Goal: Find specific page/section: Locate a particular part of the current website

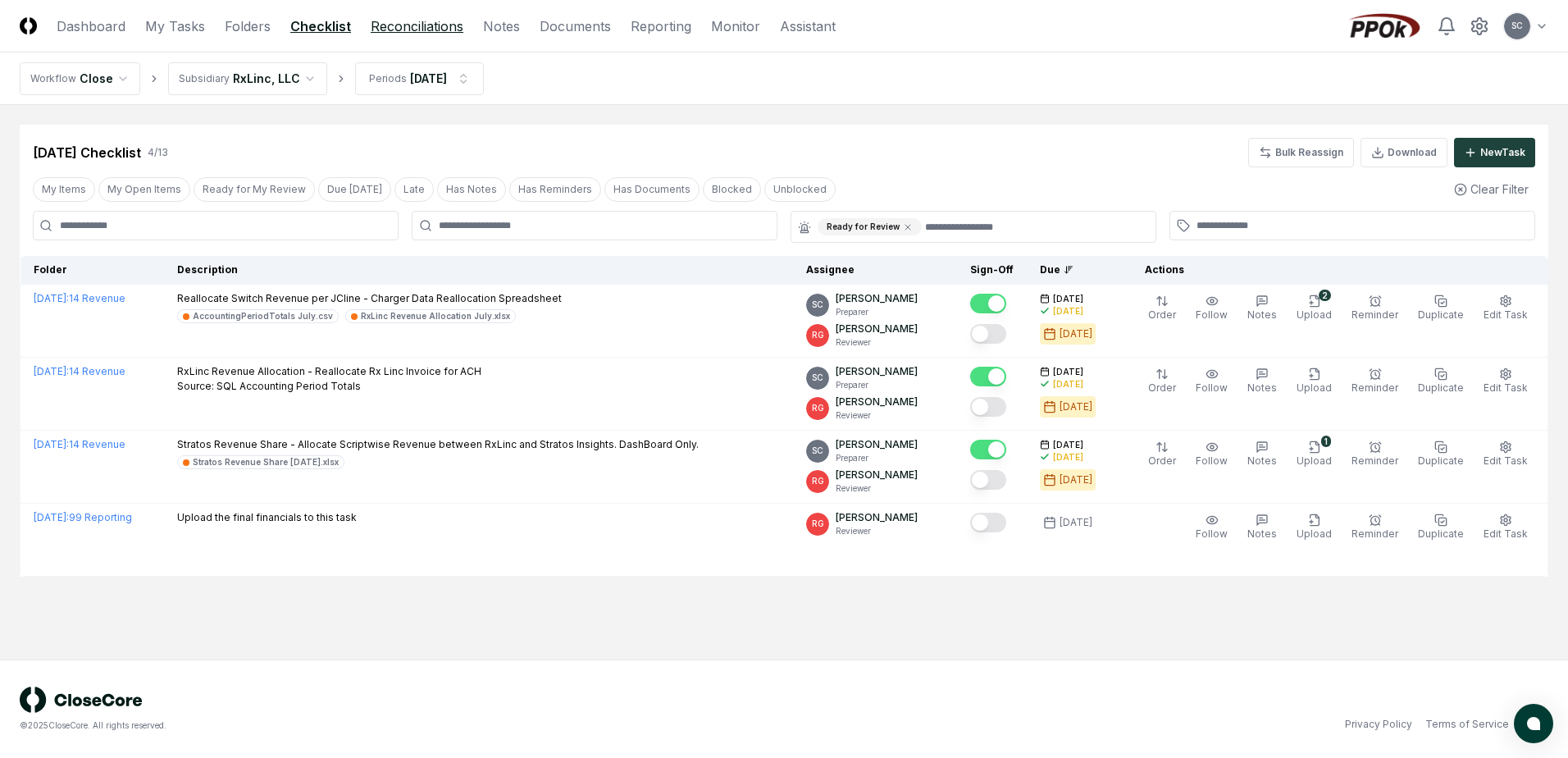
click at [379, 26] on link "Reconciliations" at bounding box center [417, 27] width 93 height 20
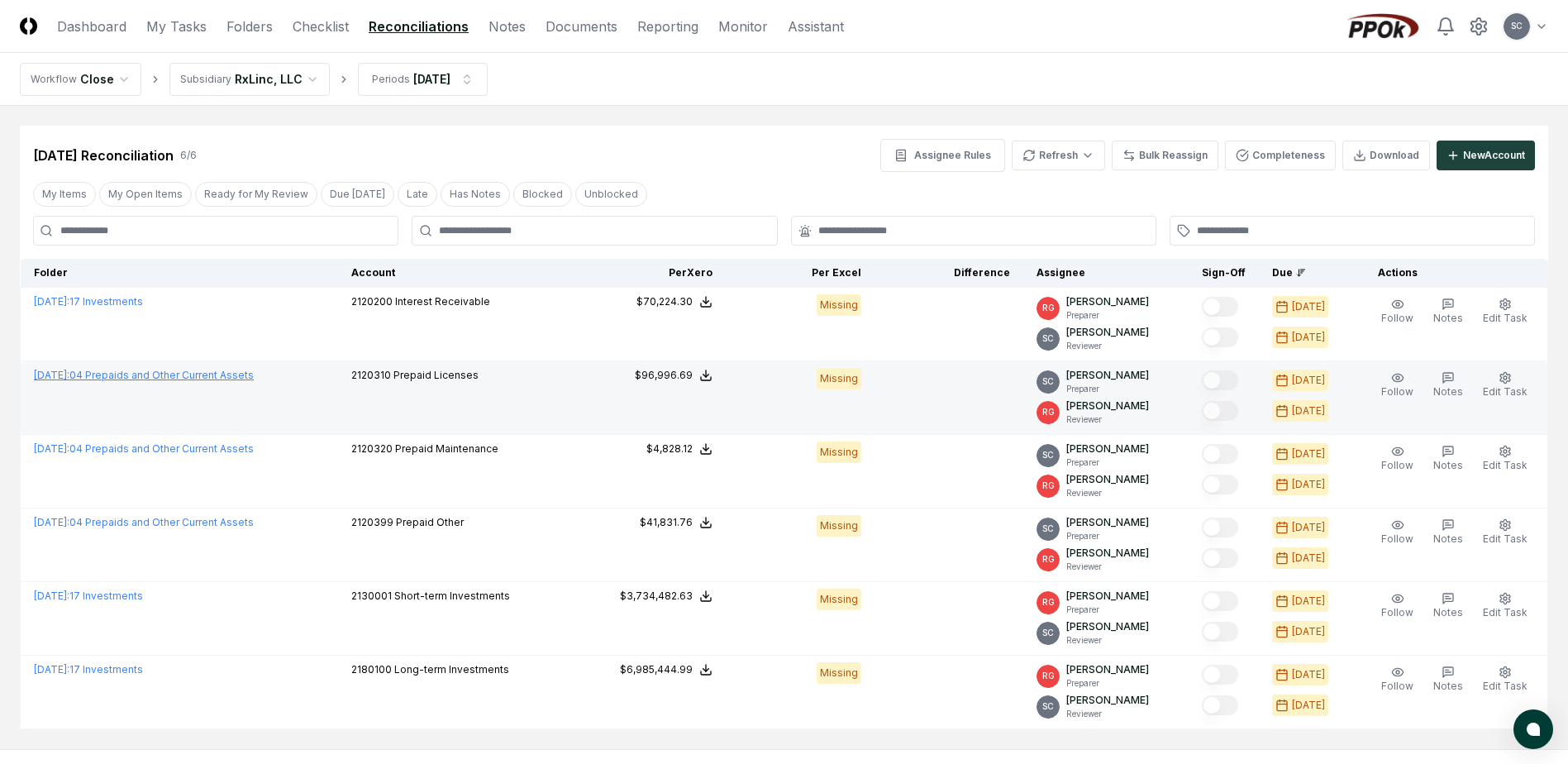
click at [124, 378] on link "[DATE] : 04 Prepaids and Other Current Assets" at bounding box center [144, 375] width 220 height 13
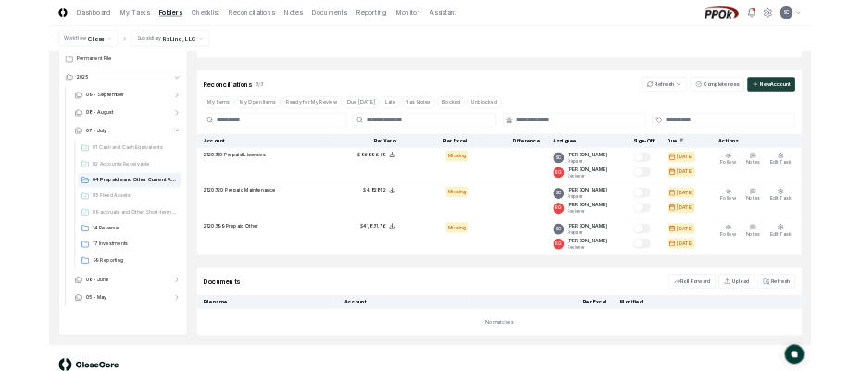
scroll to position [278, 0]
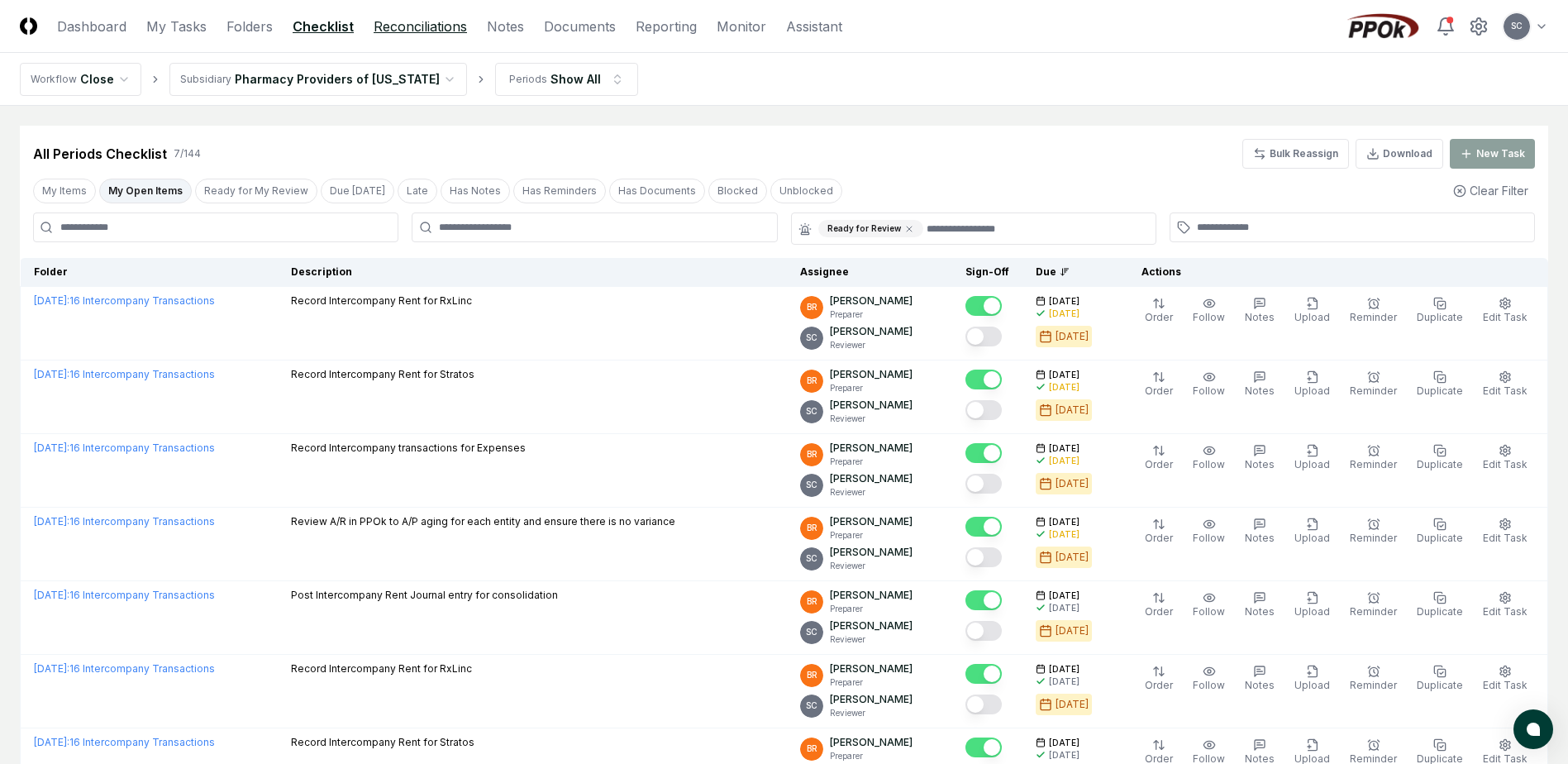
click at [408, 26] on link "Reconciliations" at bounding box center [420, 27] width 94 height 20
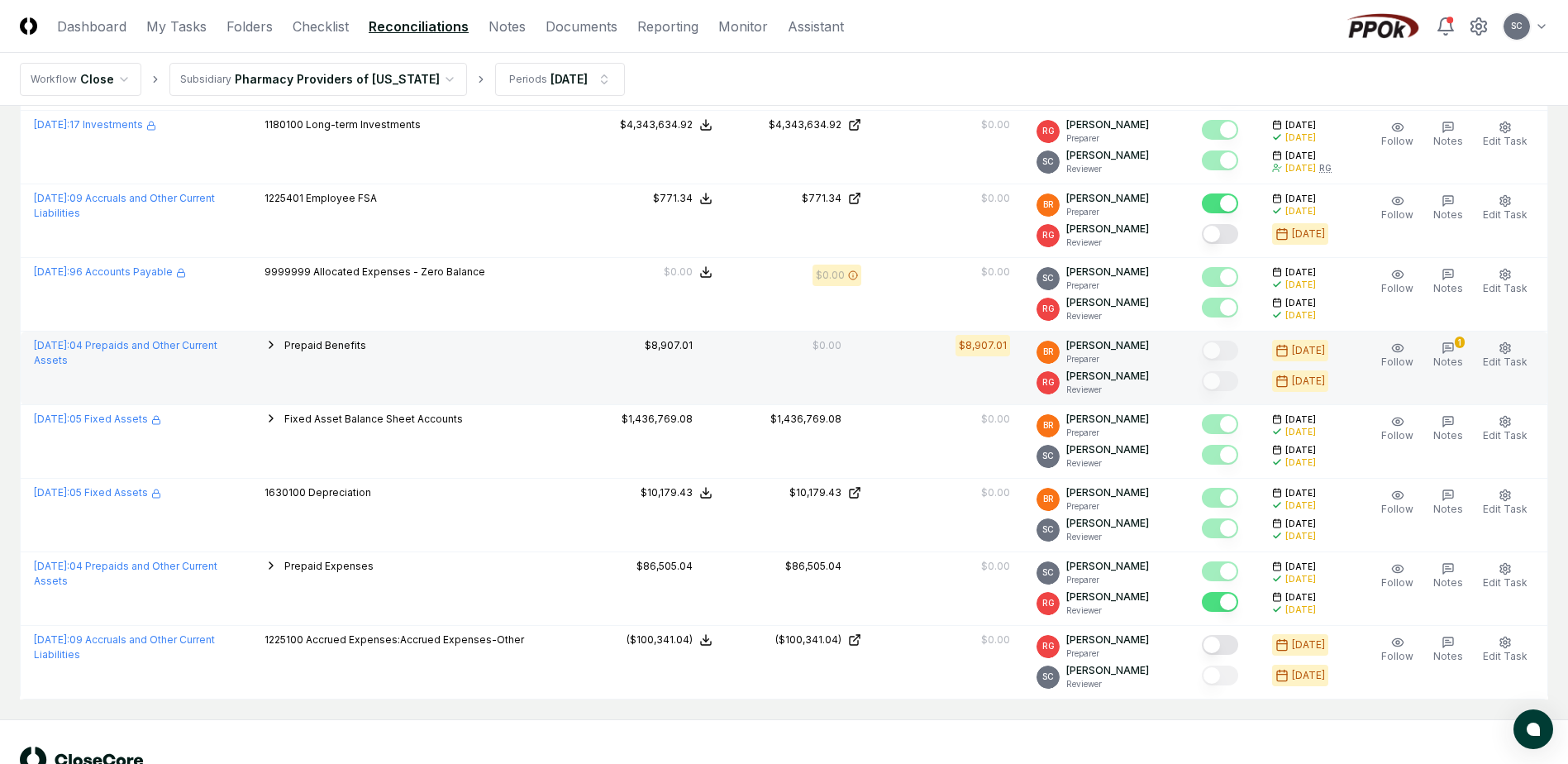
scroll to position [885, 0]
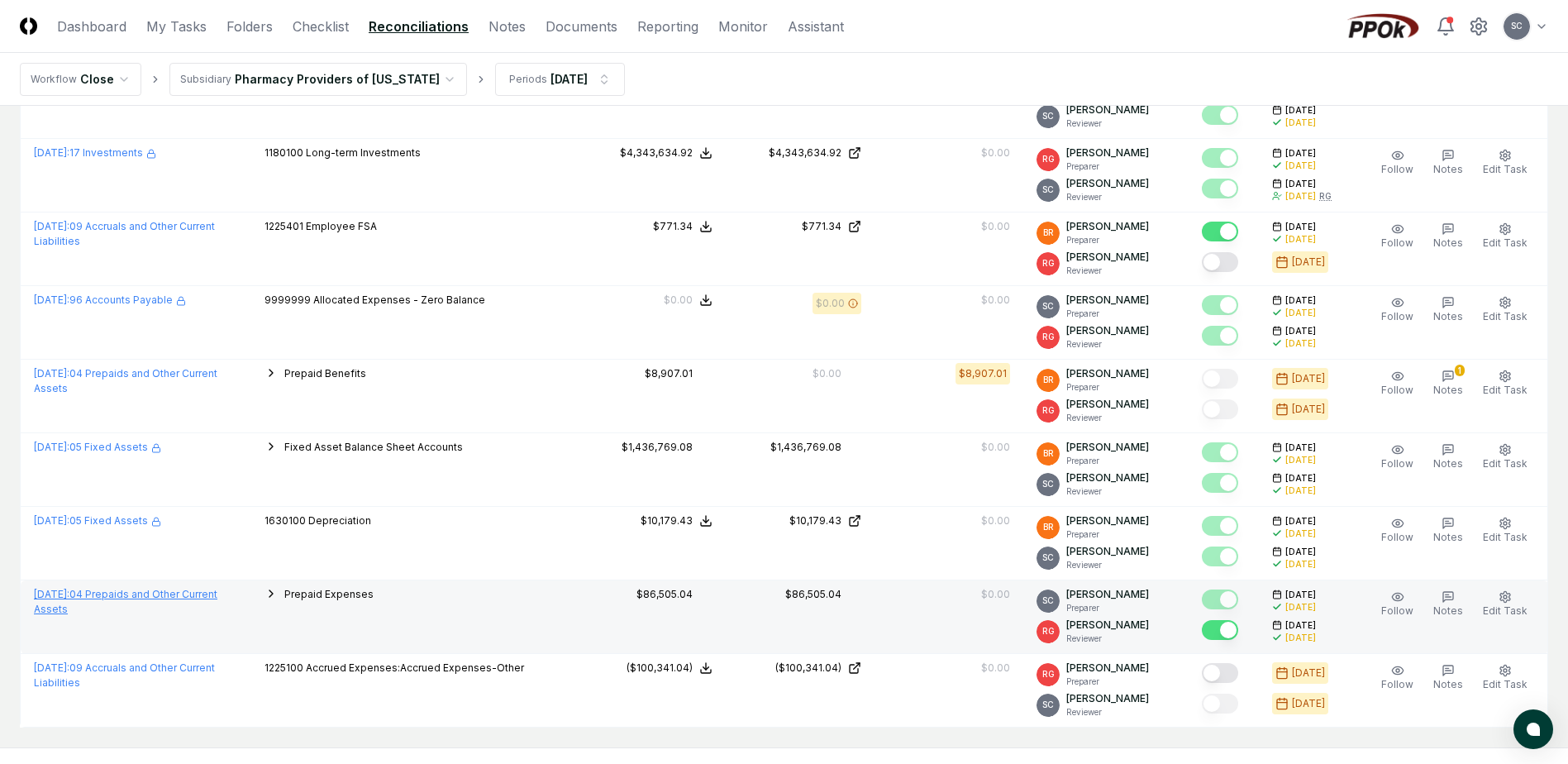
click at [138, 589] on link "[DATE] : 04 Prepaids and Other Current Assets" at bounding box center [125, 601] width 183 height 28
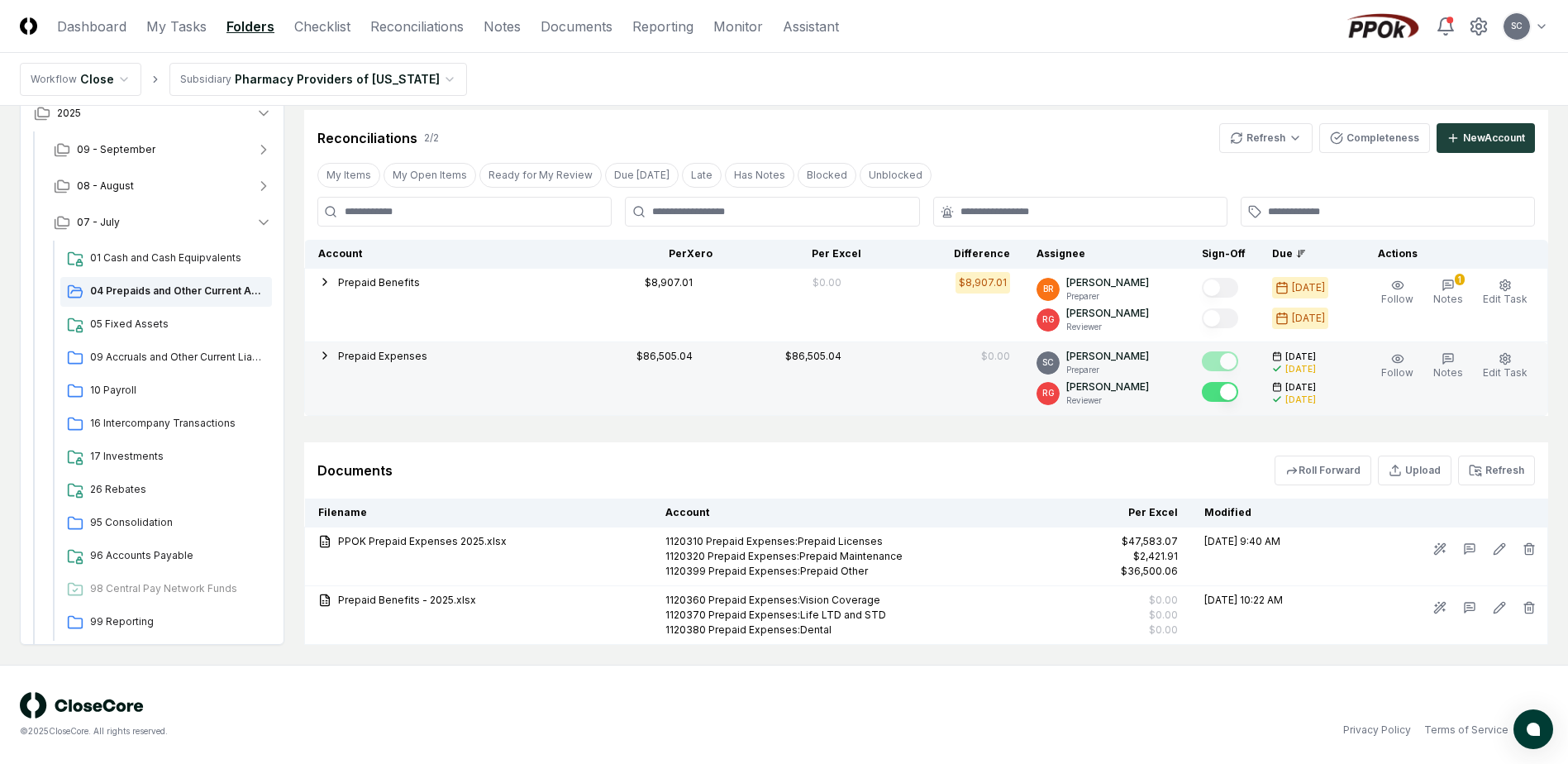
click at [340, 357] on span "Prepaid Expenses" at bounding box center [382, 356] width 89 height 13
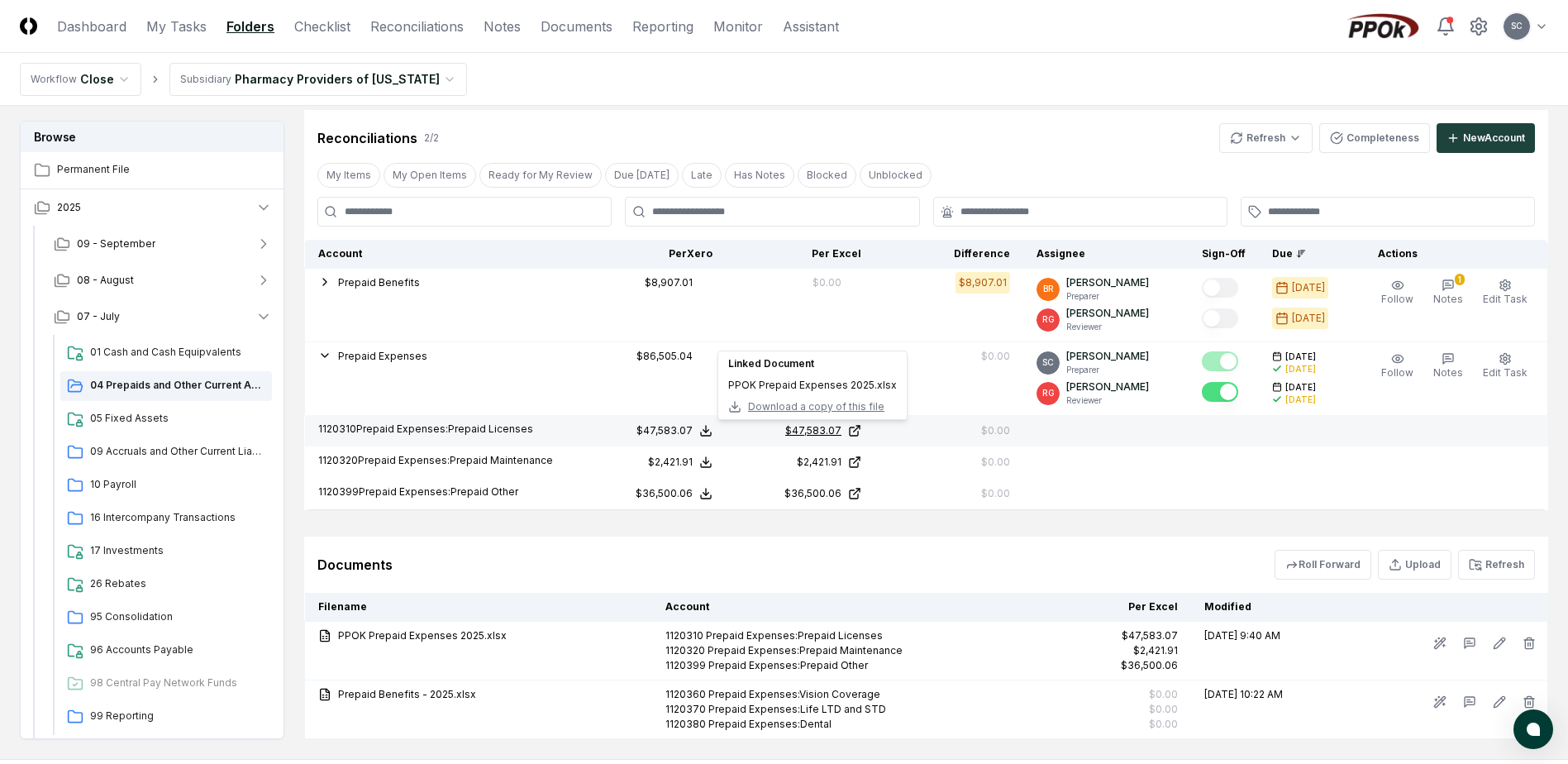
click at [835, 429] on div "$47,583.07" at bounding box center [813, 431] width 56 height 15
